Goal: Task Accomplishment & Management: Complete application form

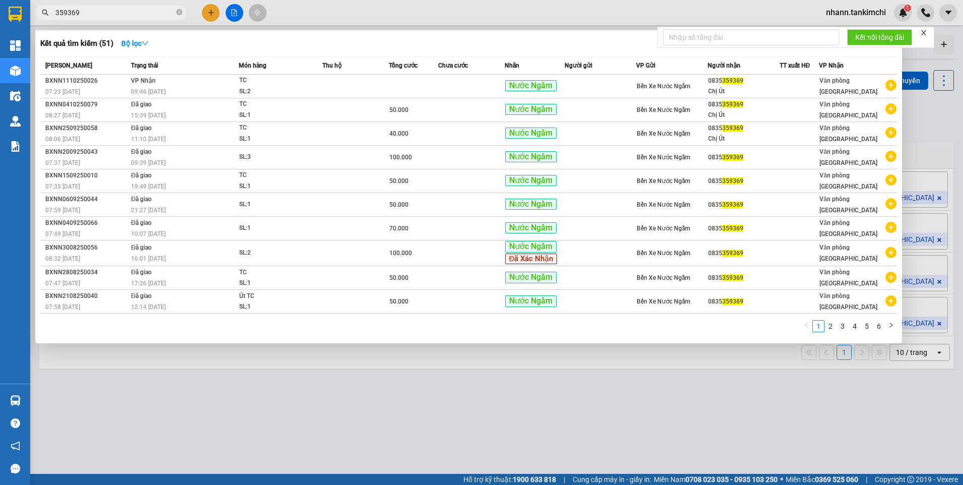
drag, startPoint x: 92, startPoint y: 15, endPoint x: 48, endPoint y: 29, distance: 45.9
click at [48, 22] on div "Kết quả tìm kiếm ( 51 ) Bộ lọc Mã ĐH Trạng thái Món hàng Thu hộ Tổng cước Chưa …" at bounding box center [98, 13] width 197 height 18
paste input "0935453358"
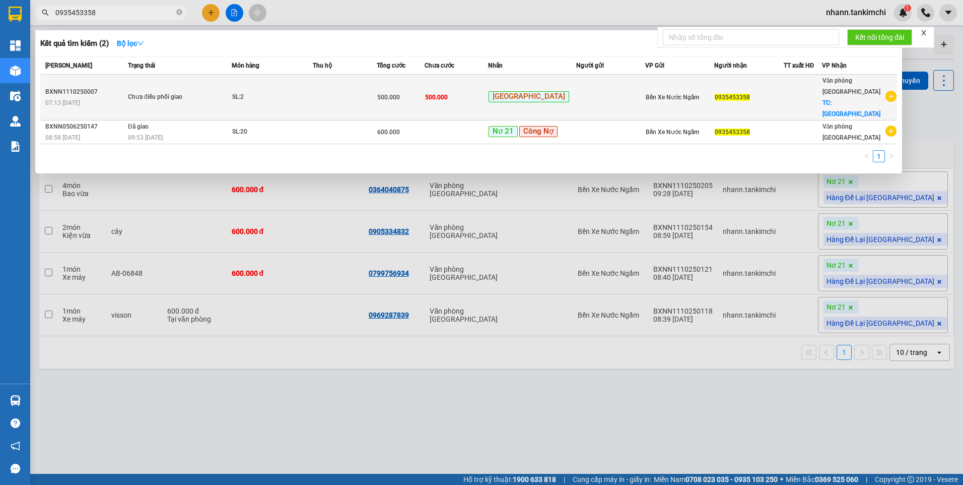
type input "0935453358"
click at [307, 92] on div "SL: 2" at bounding box center [270, 97] width 76 height 11
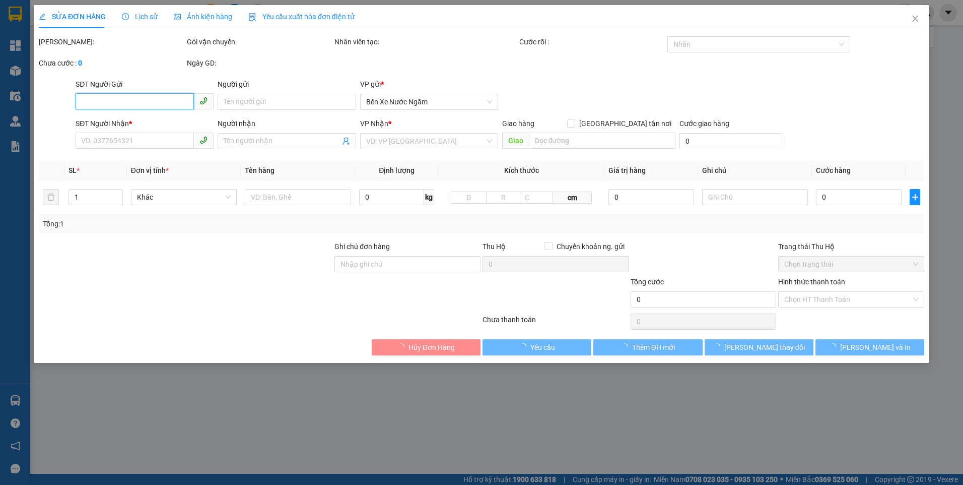
type input "0935453358"
checkbox input "true"
type input "[GEOGRAPHIC_DATA]"
type input "500.000"
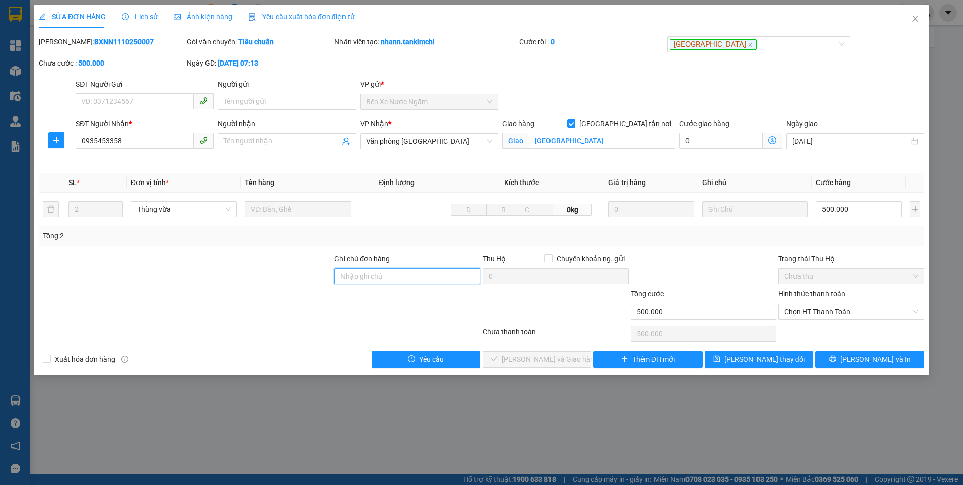
click at [394, 276] on input "Ghi chú đơn hàng" at bounding box center [408, 276] width 146 height 16
type input "Cảnh Sacombank"
click at [871, 207] on input "500.000" at bounding box center [859, 209] width 86 height 16
type input "2"
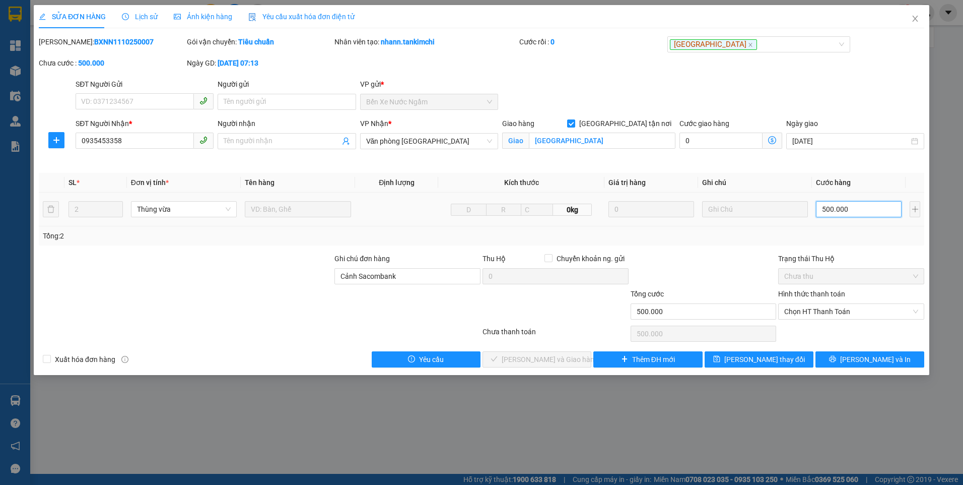
type input "2"
type input "20"
type input "200"
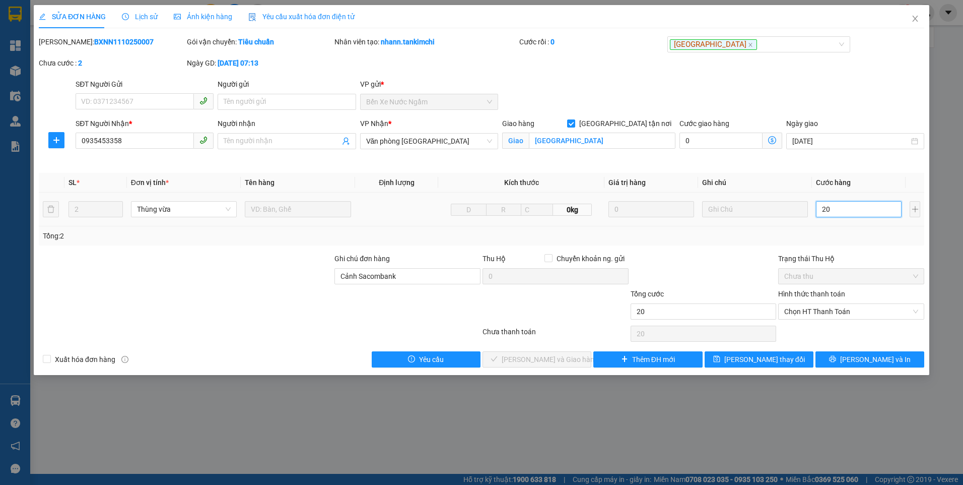
type input "200"
type input "200.000"
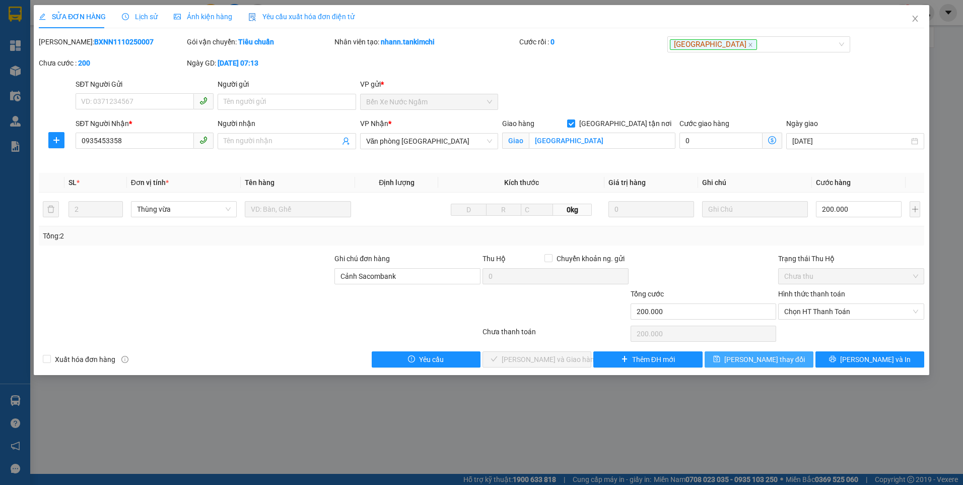
click at [759, 360] on span "[PERSON_NAME] thay đổi" at bounding box center [765, 359] width 81 height 11
